Goal: Transaction & Acquisition: Purchase product/service

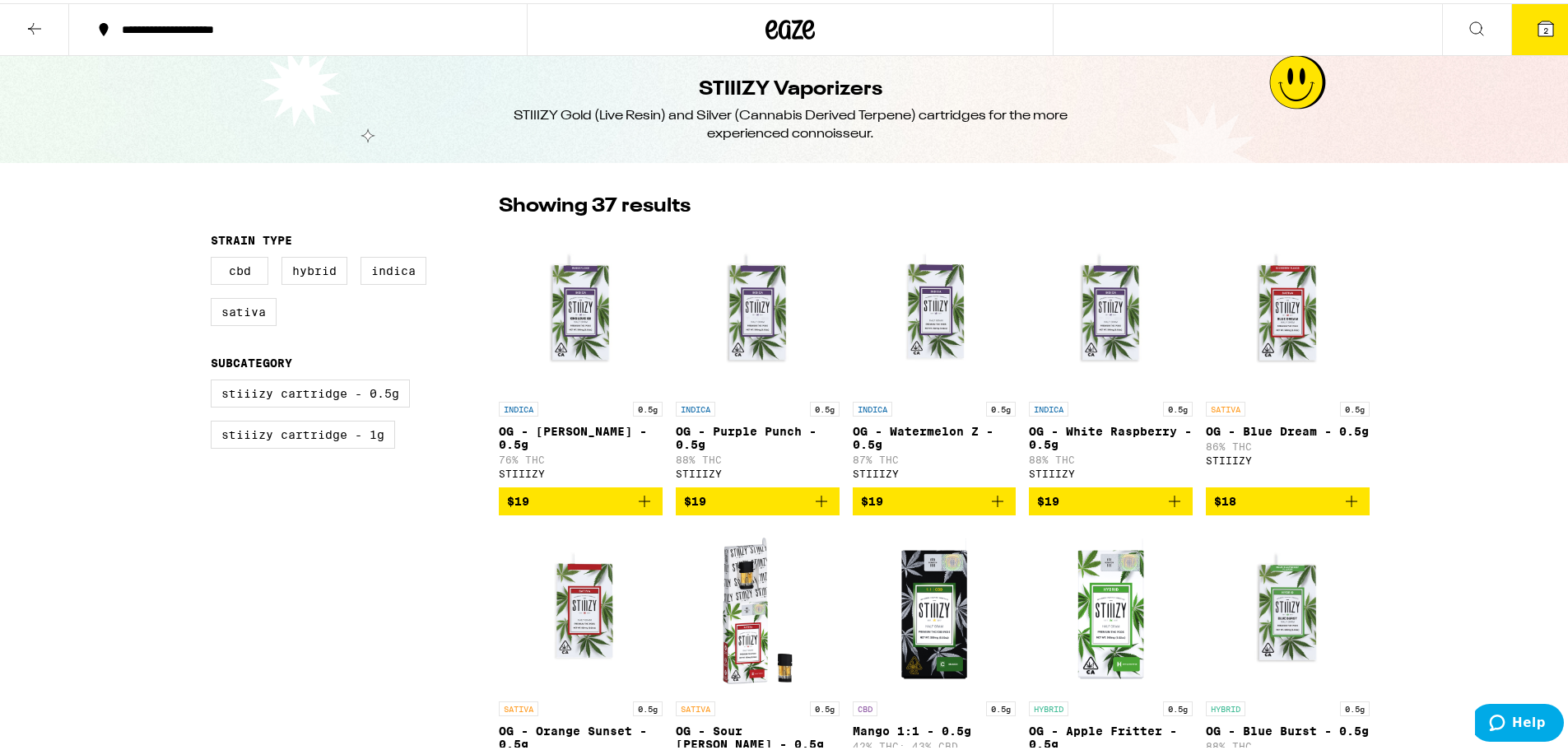
click at [803, 24] on icon at bounding box center [809, 26] width 13 height 19
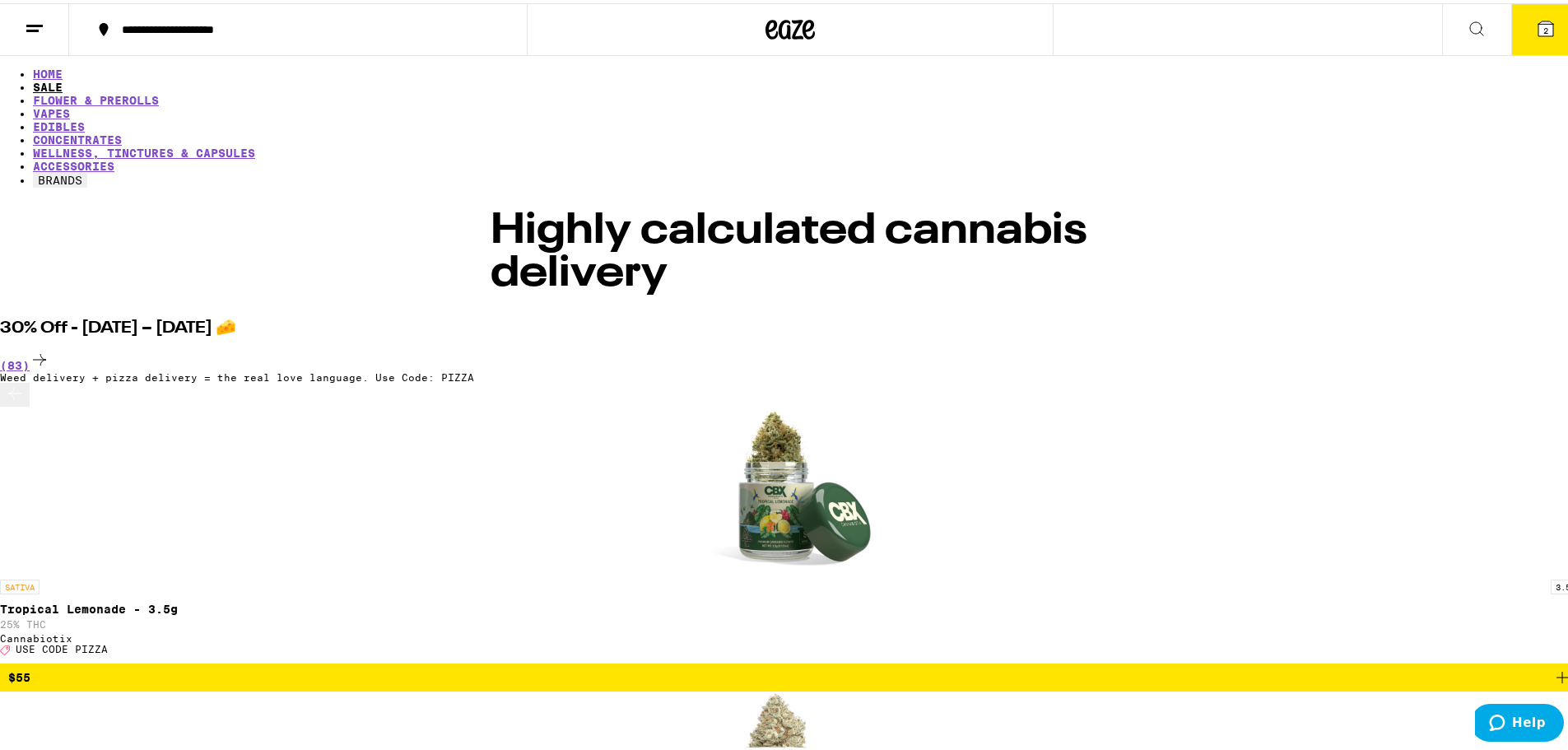
click at [62, 77] on link "SALE" at bounding box center [47, 84] width 29 height 13
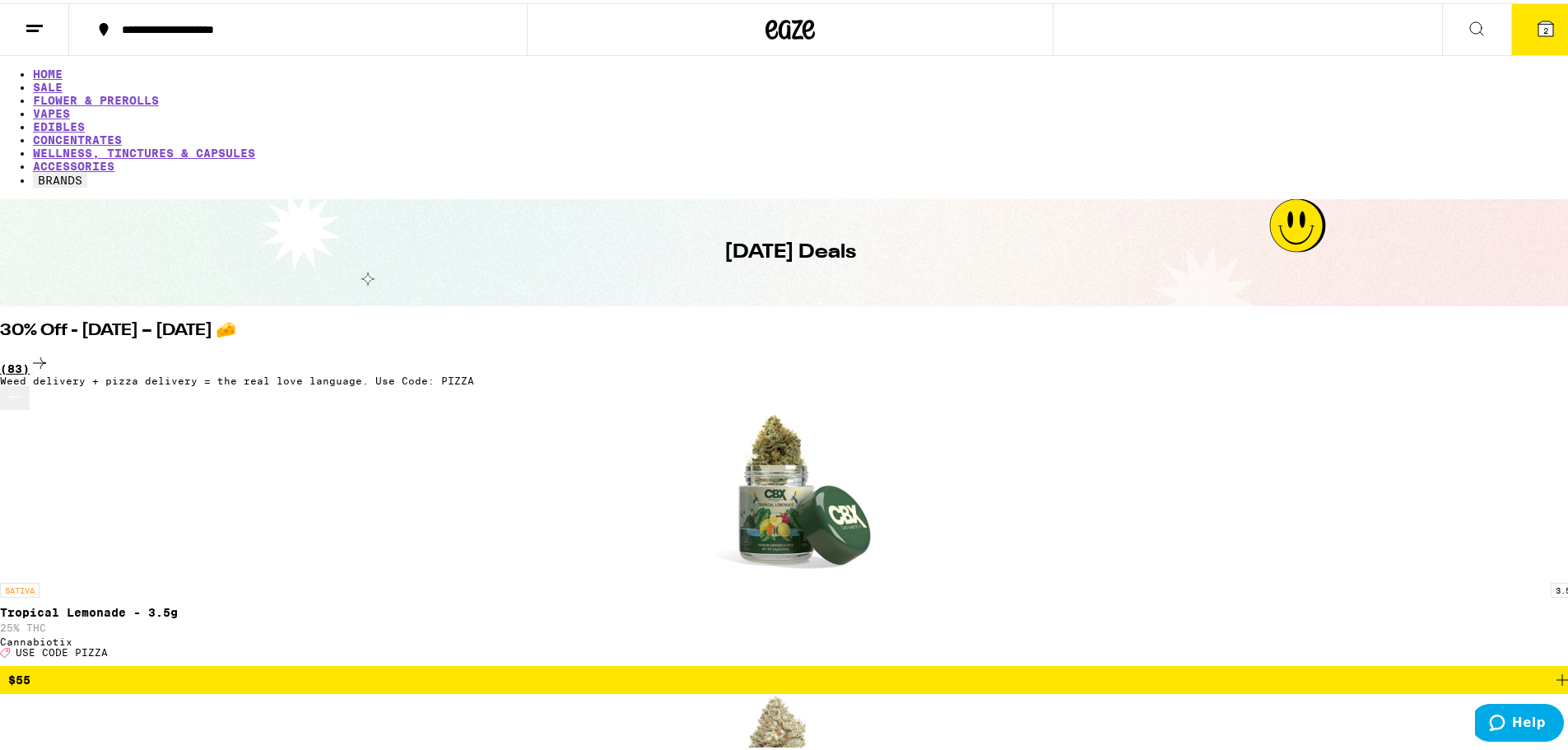
click at [50, 350] on icon at bounding box center [39, 359] width 19 height 19
